Goal: Information Seeking & Learning: Learn about a topic

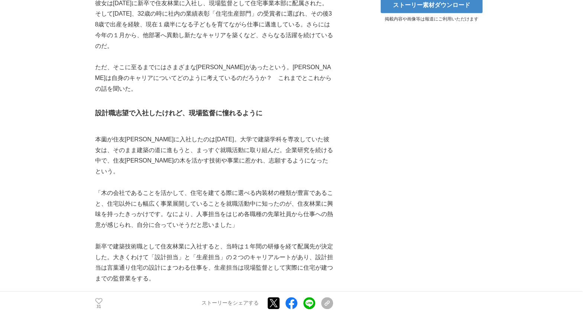
scroll to position [425, 0]
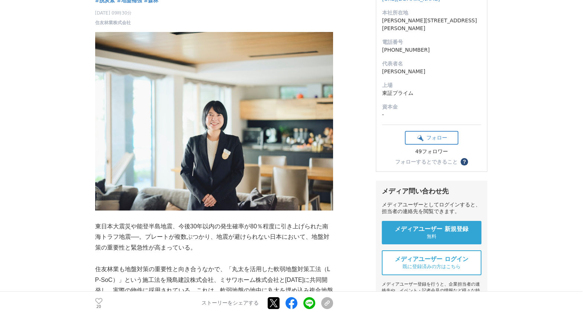
scroll to position [94, 0]
